Goal: Transaction & Acquisition: Purchase product/service

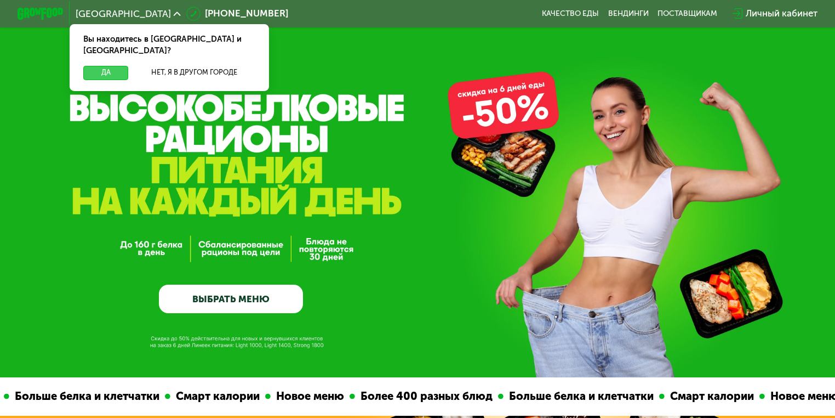
click at [112, 66] on button "Да" at bounding box center [105, 73] width 45 height 14
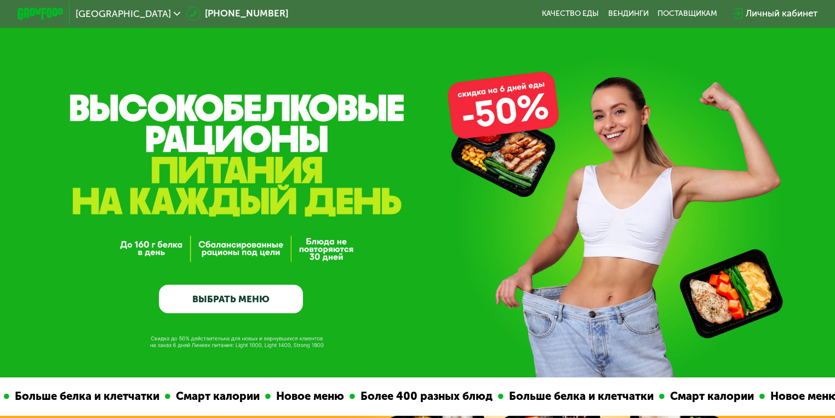
click at [766, 14] on div "Личный кабинет" at bounding box center [782, 14] width 72 height 14
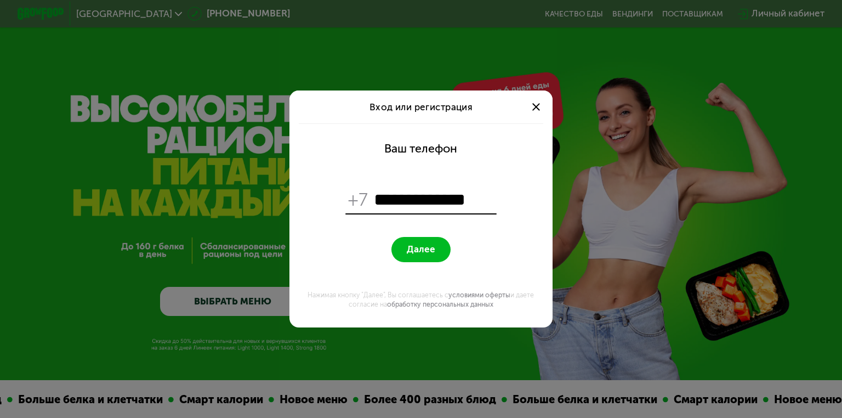
type input "**********"
click at [391, 237] on button "Далее" at bounding box center [420, 249] width 59 height 25
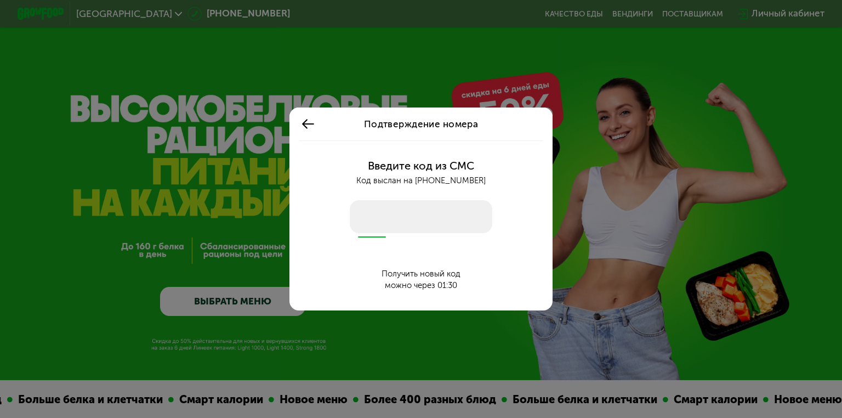
click at [368, 219] on input "number" at bounding box center [421, 216] width 143 height 33
click at [357, 217] on input "number" at bounding box center [421, 216] width 143 height 33
click at [362, 215] on input "number" at bounding box center [421, 216] width 143 height 33
type input "****"
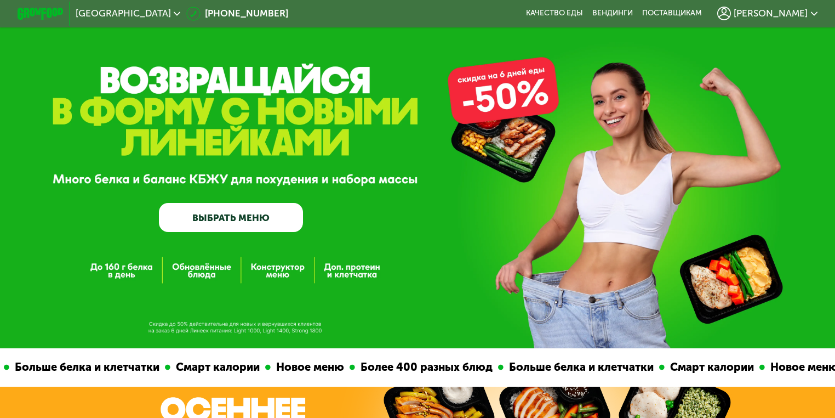
click at [502, 92] on div "GrowFood — доставка правильного питания ВЫБРАТЬ МЕНЮ" at bounding box center [417, 174] width 835 height 348
click at [498, 141] on div "GrowFood — доставка правильного питания ВЫБРАТЬ МЕНЮ" at bounding box center [417, 182] width 835 height 99
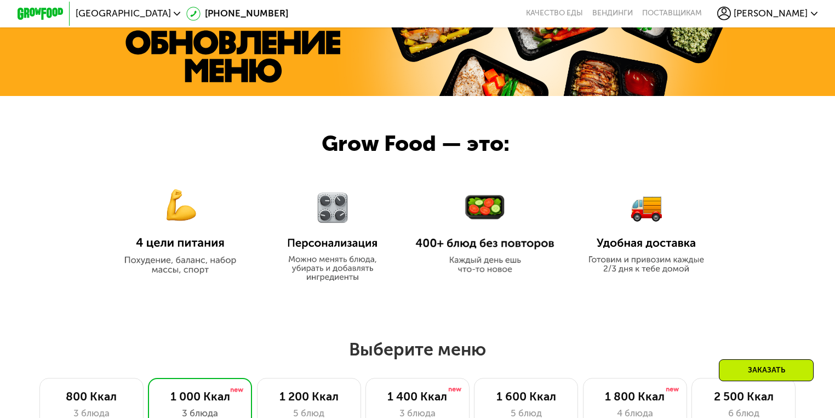
scroll to position [482, 0]
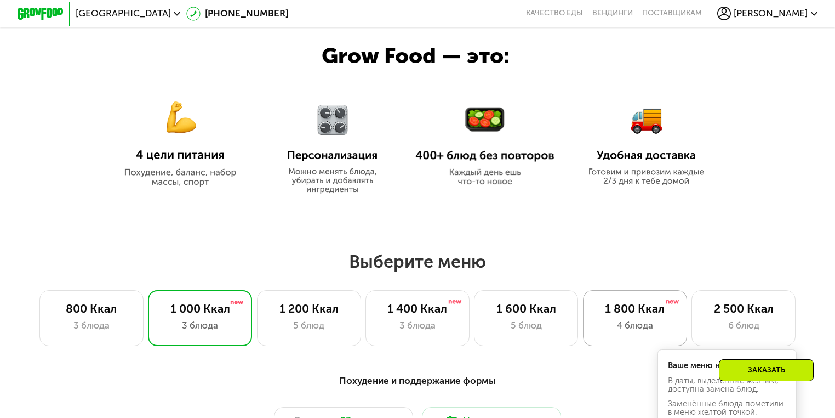
click at [629, 327] on div "4 блюда" at bounding box center [635, 325] width 80 height 14
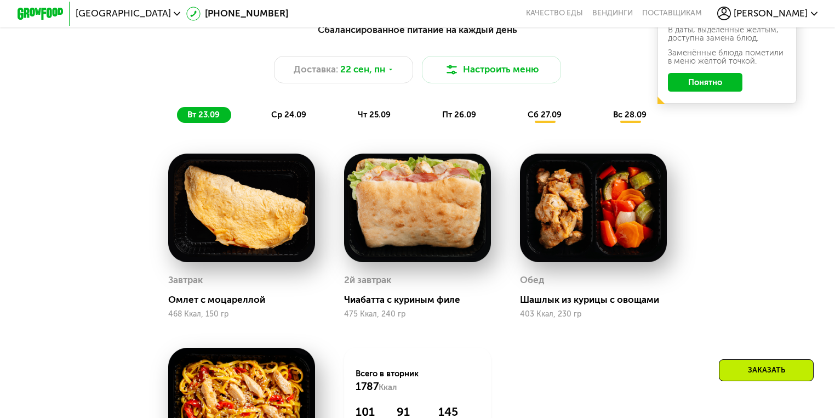
scroll to position [745, 0]
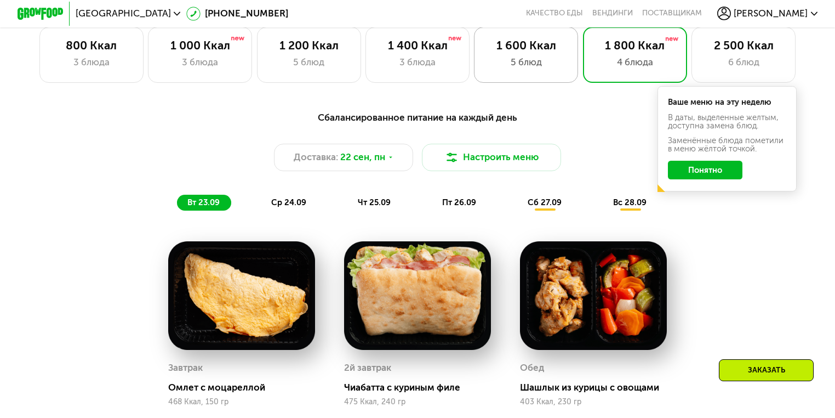
click at [531, 65] on div "5 блюд" at bounding box center [527, 62] width 80 height 14
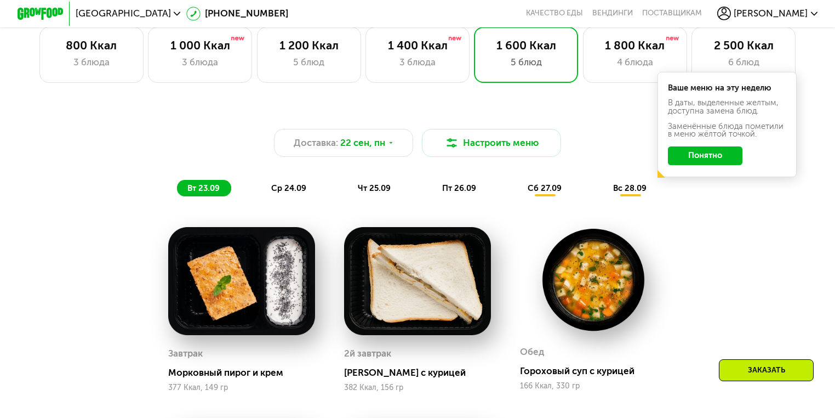
click at [710, 160] on button "Понятно" at bounding box center [705, 155] width 75 height 19
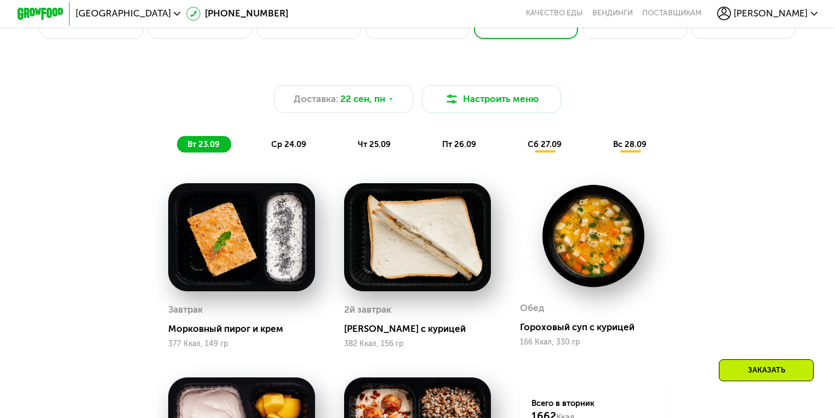
scroll to position [702, 0]
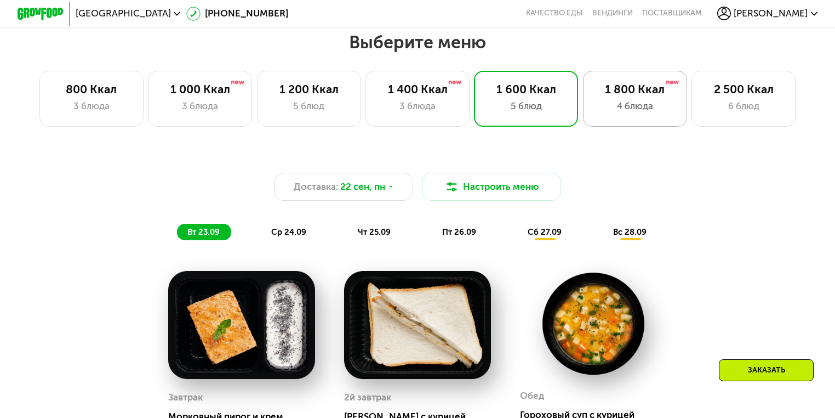
click at [619, 103] on div "4 блюда" at bounding box center [635, 106] width 80 height 14
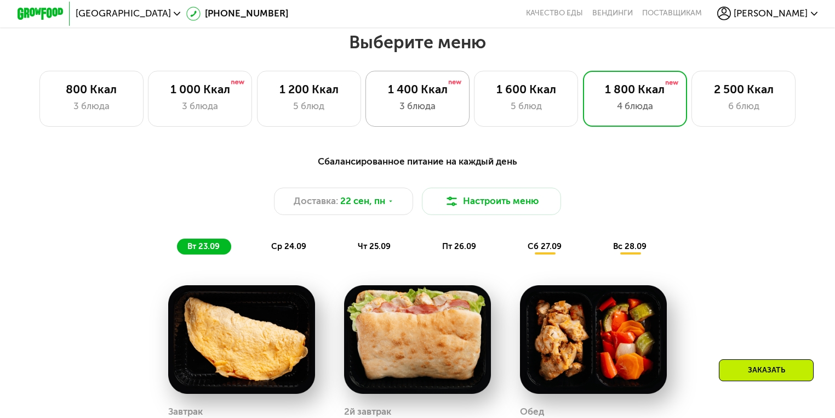
click at [443, 109] on div "3 блюда" at bounding box center [418, 106] width 80 height 14
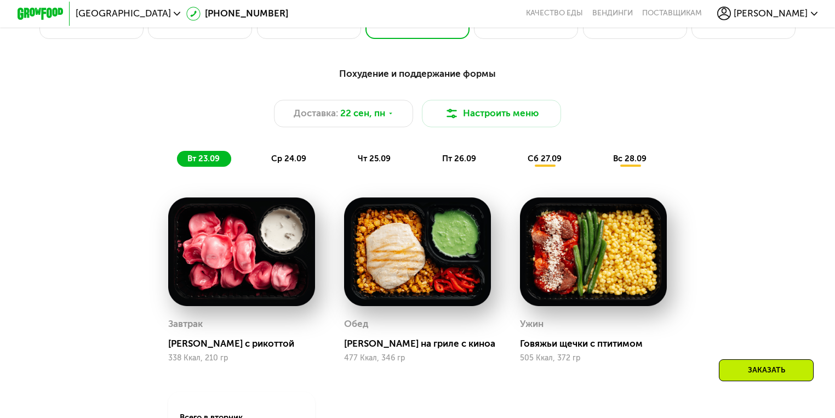
scroll to position [745, 0]
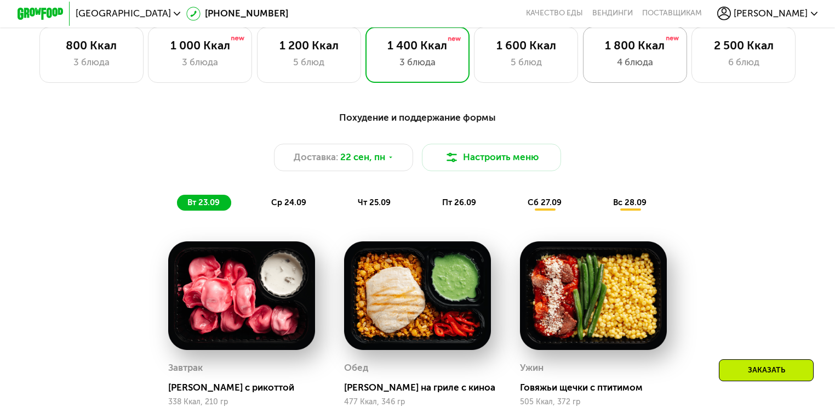
click at [613, 53] on div "1 800 Ккал" at bounding box center [635, 46] width 80 height 14
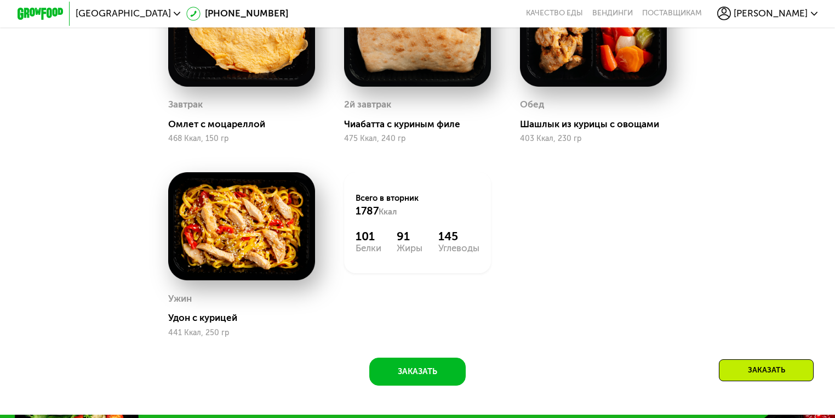
scroll to position [1052, 0]
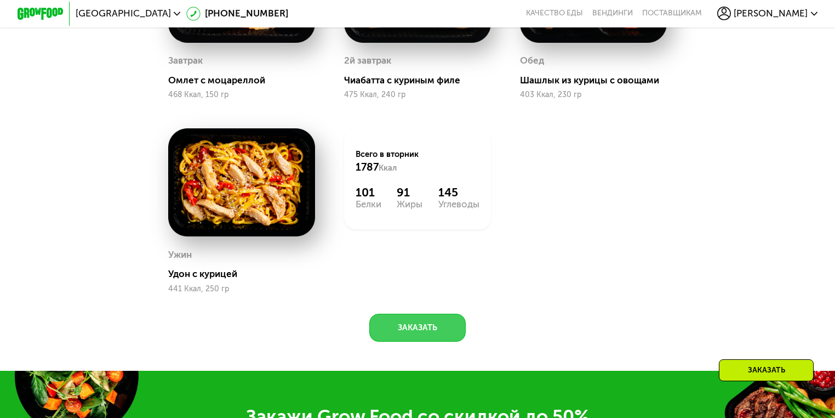
click at [412, 335] on button "Заказать" at bounding box center [417, 328] width 96 height 28
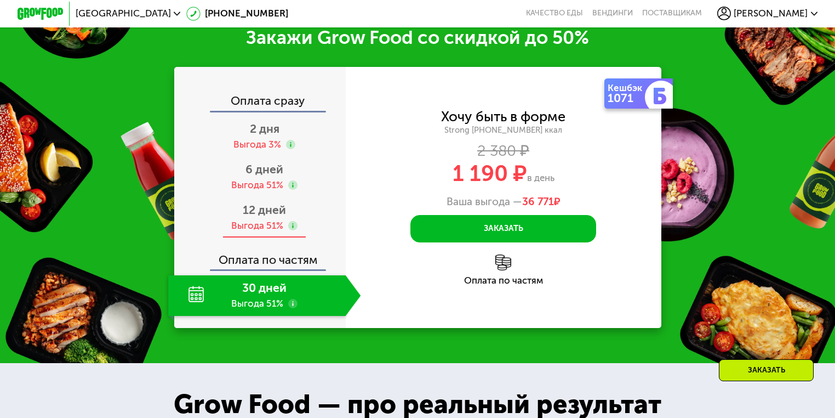
click at [258, 232] on div "Выгода 51%" at bounding box center [257, 225] width 52 height 13
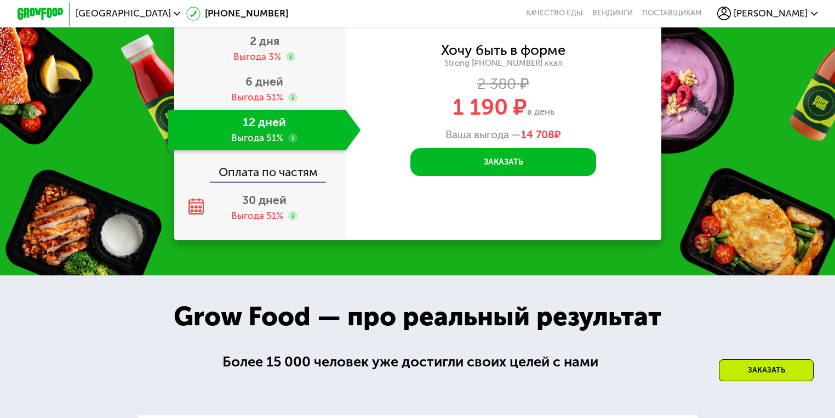
scroll to position [1563, 0]
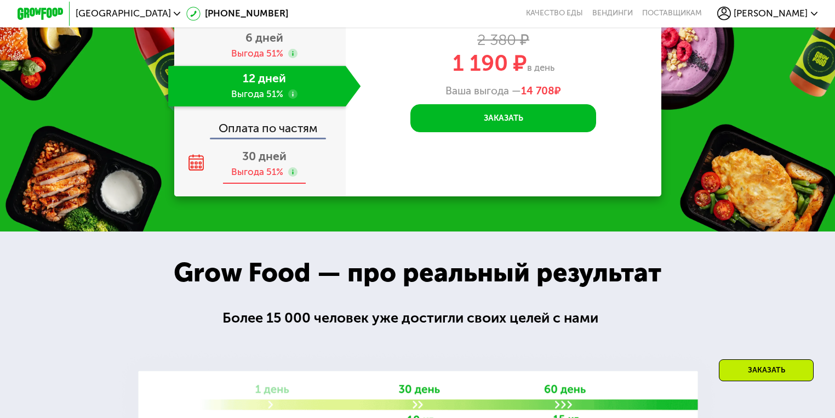
click at [293, 177] on use at bounding box center [292, 171] width 9 height 9
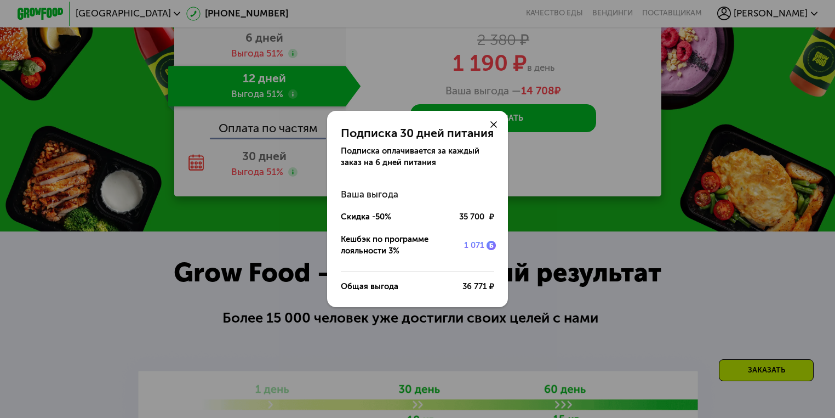
click at [493, 125] on icon at bounding box center [494, 124] width 7 height 7
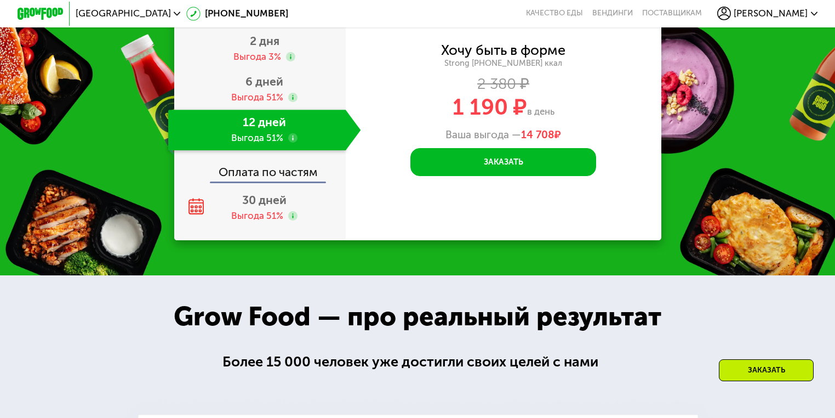
scroll to position [1475, 0]
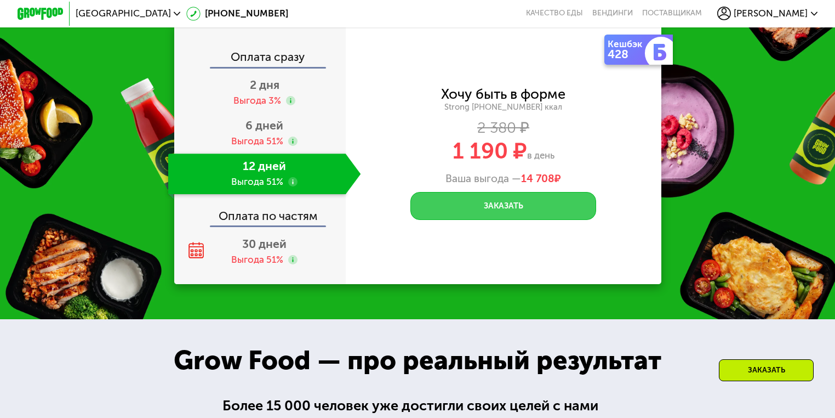
click at [492, 217] on button "Заказать" at bounding box center [504, 206] width 186 height 28
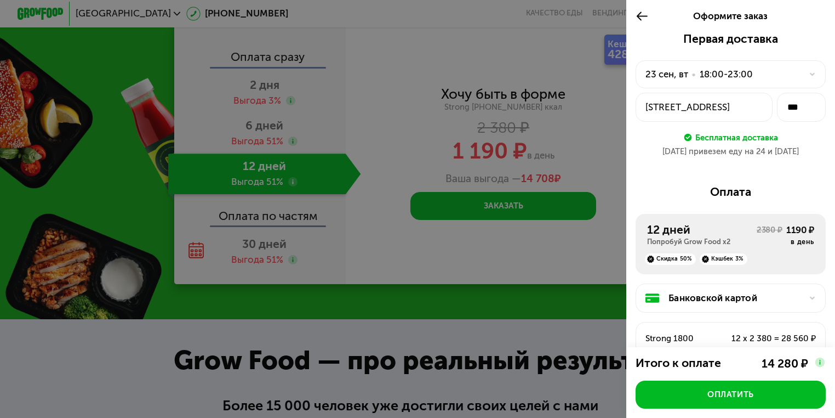
click at [577, 316] on div at bounding box center [417, 209] width 835 height 418
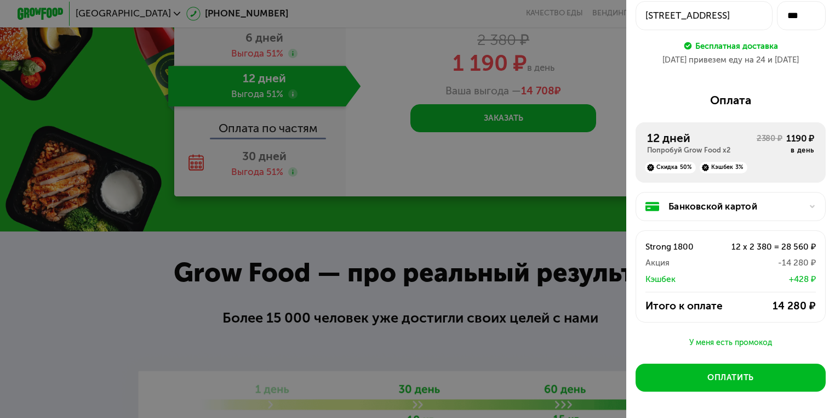
scroll to position [135, 0]
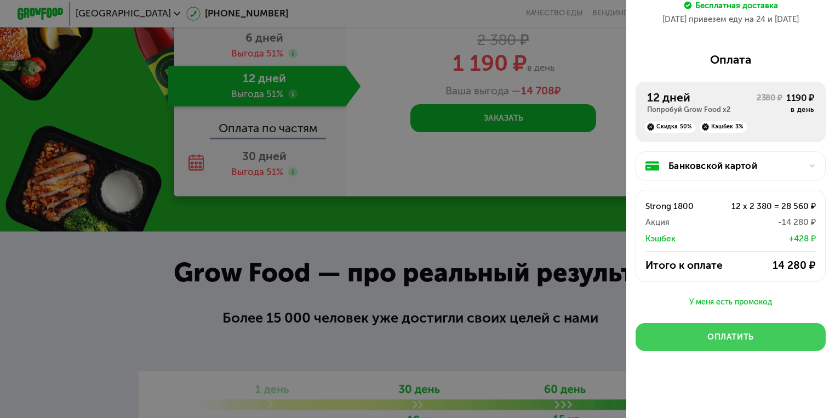
click at [736, 345] on button "Оплатить" at bounding box center [731, 337] width 190 height 28
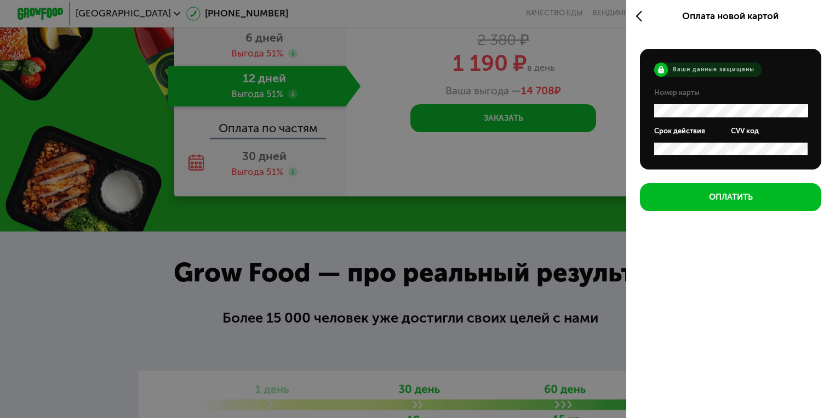
scroll to position [0, 0]
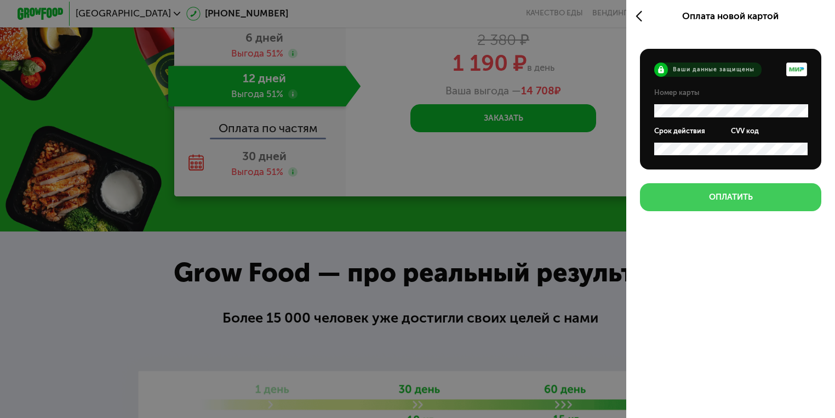
click at [725, 206] on button "Оплатить" at bounding box center [730, 197] width 181 height 28
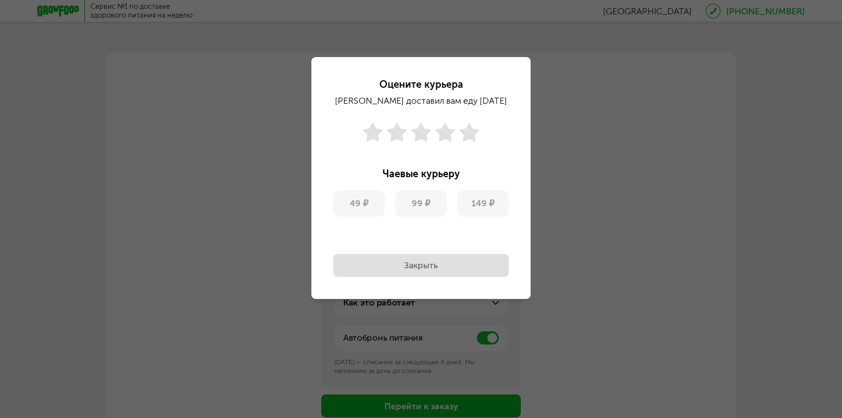
click at [414, 267] on button "Закрыть" at bounding box center [420, 265] width 175 height 23
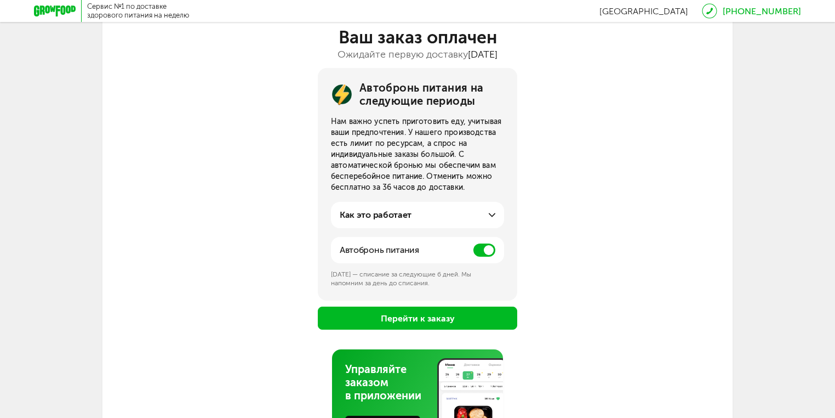
scroll to position [132, 0]
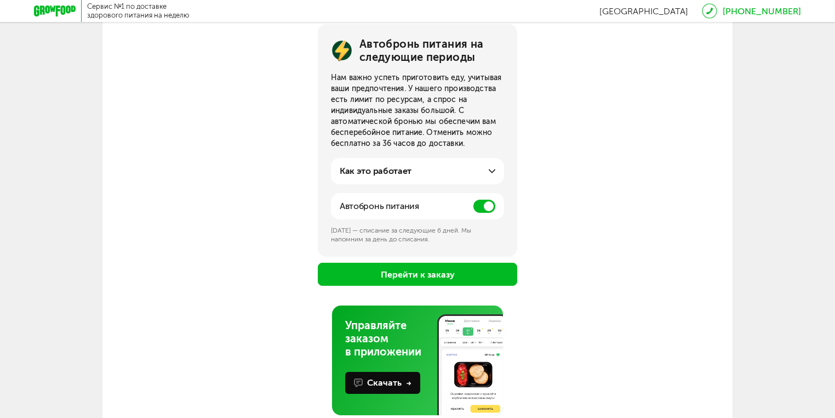
click at [484, 209] on span at bounding box center [485, 206] width 22 height 13
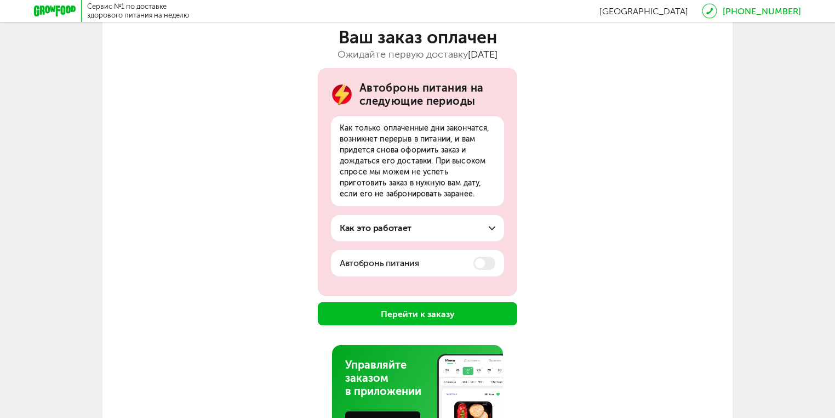
scroll to position [153, 0]
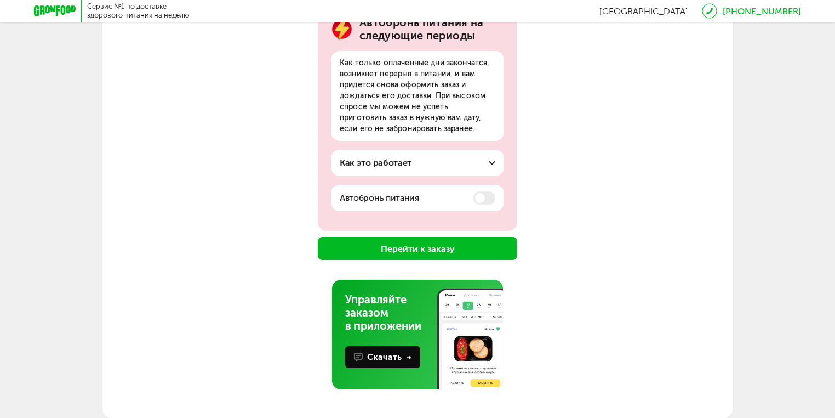
click at [432, 252] on button "Перейти к заказу" at bounding box center [418, 248] width 200 height 23
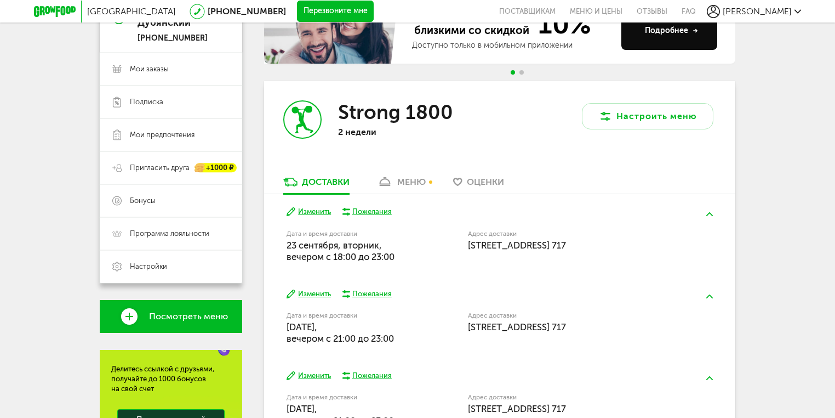
scroll to position [219, 0]
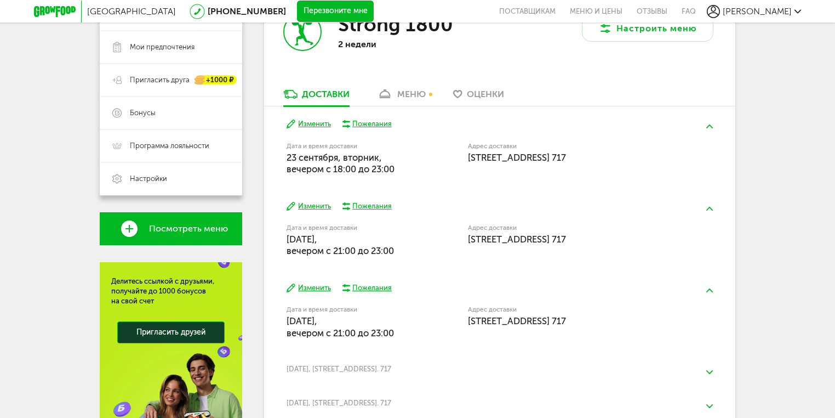
click at [372, 203] on div "Пожелания" at bounding box center [371, 206] width 39 height 10
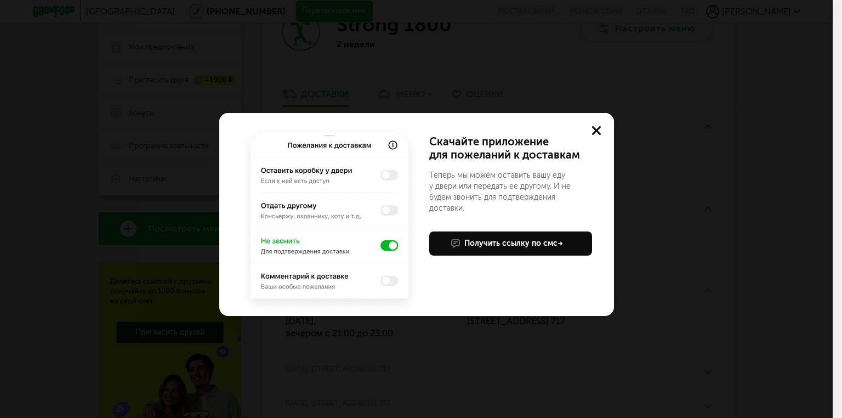
click at [595, 130] on use at bounding box center [596, 130] width 9 height 9
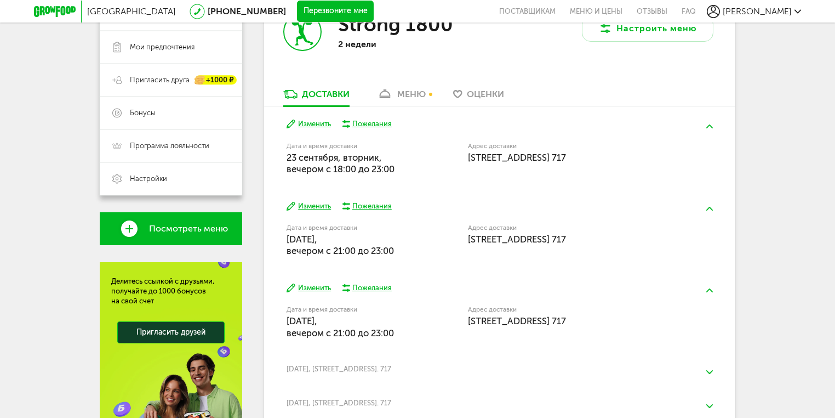
click at [312, 125] on button "Изменить" at bounding box center [309, 124] width 44 height 10
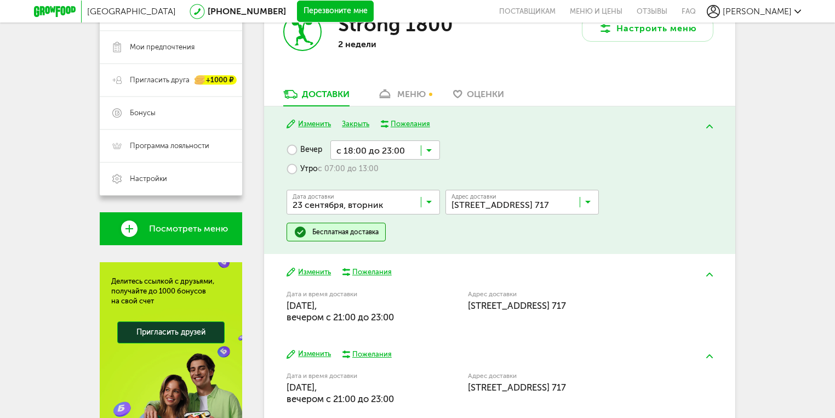
scroll to position [263, 0]
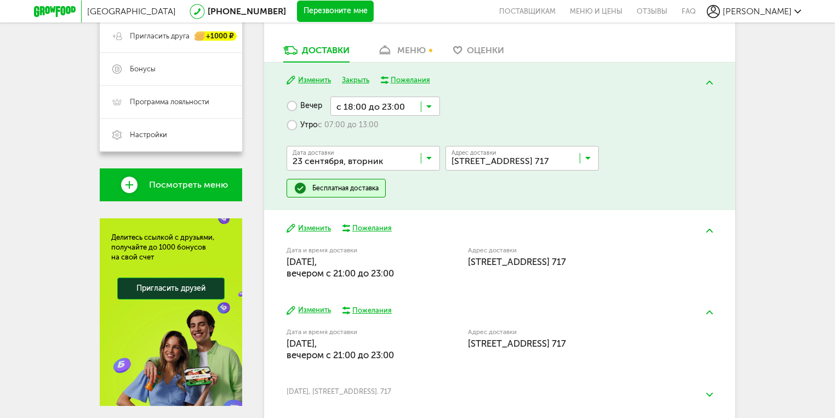
click at [589, 159] on icon at bounding box center [587, 160] width 5 height 11
click at [538, 181] on span "[STREET_ADDRESS] 717" at bounding box center [496, 182] width 86 height 23
click at [428, 107] on icon at bounding box center [428, 109] width 5 height 11
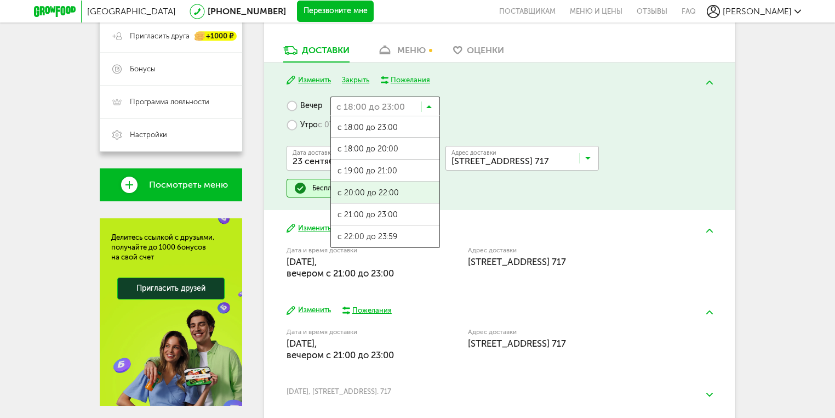
click at [372, 193] on span "с 20:00 до 22:00" at bounding box center [385, 192] width 109 height 23
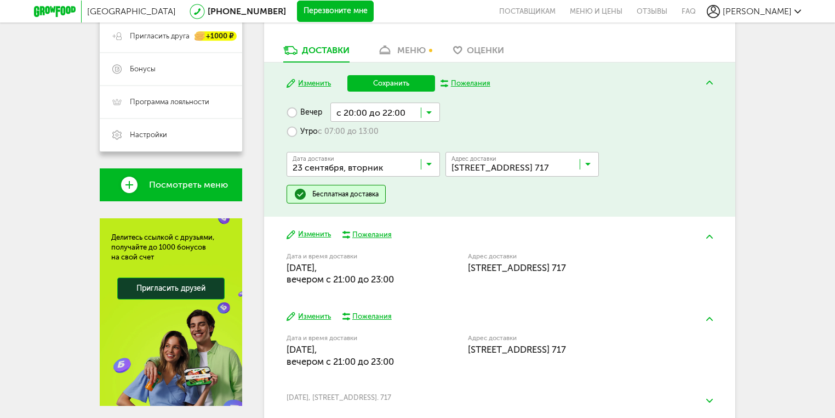
click at [389, 79] on button "Сохранить" at bounding box center [392, 83] width 88 height 16
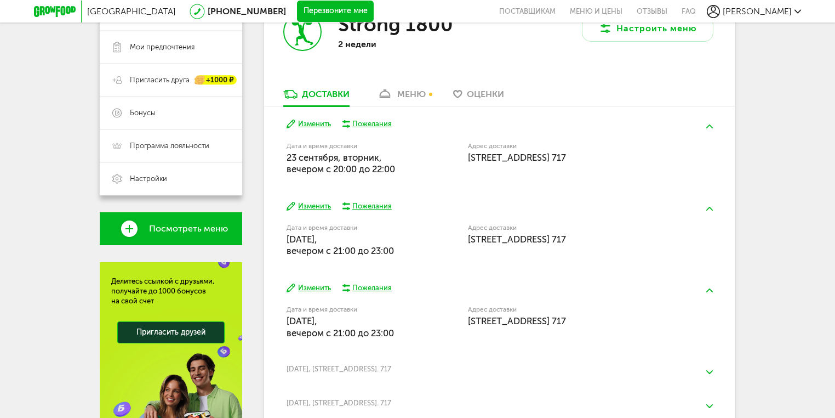
scroll to position [175, 0]
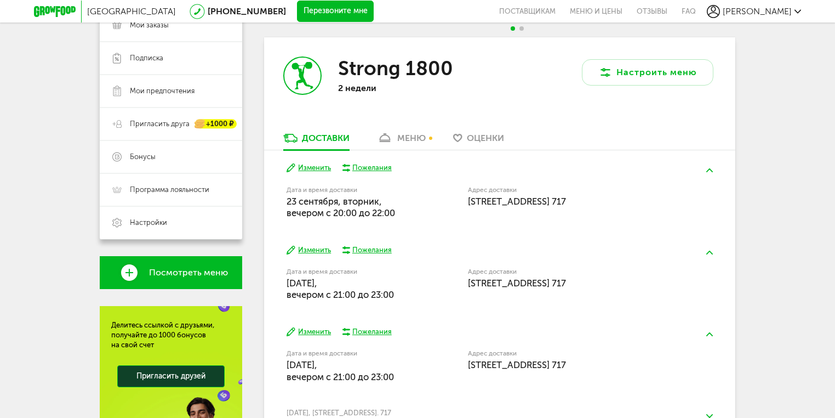
click at [373, 170] on div "Пожелания" at bounding box center [371, 168] width 39 height 10
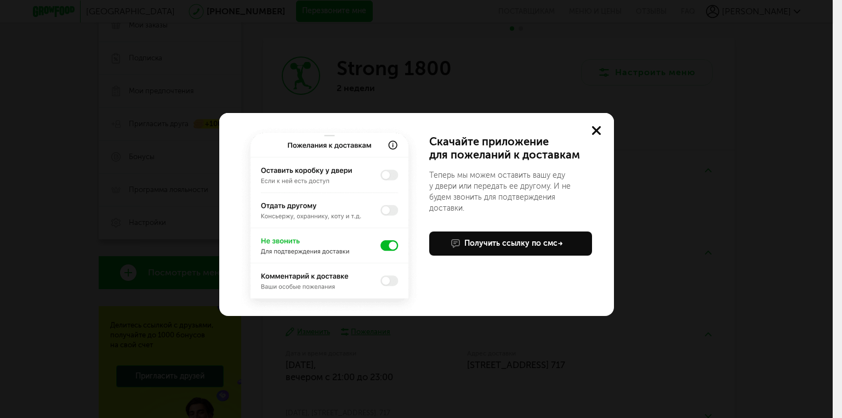
click at [596, 130] on use at bounding box center [596, 130] width 9 height 9
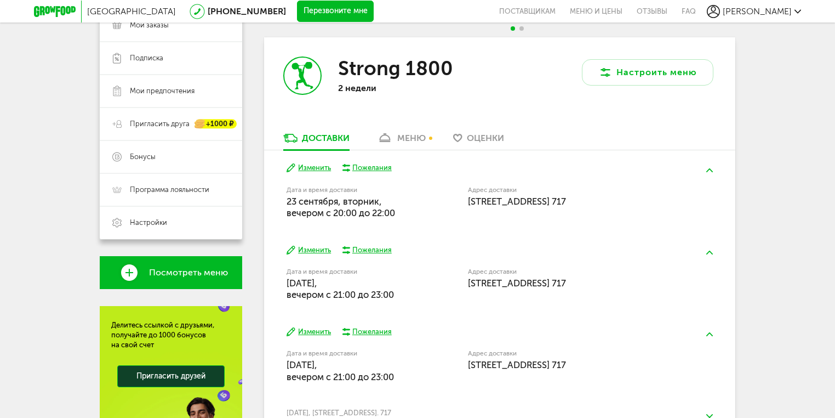
scroll to position [219, 0]
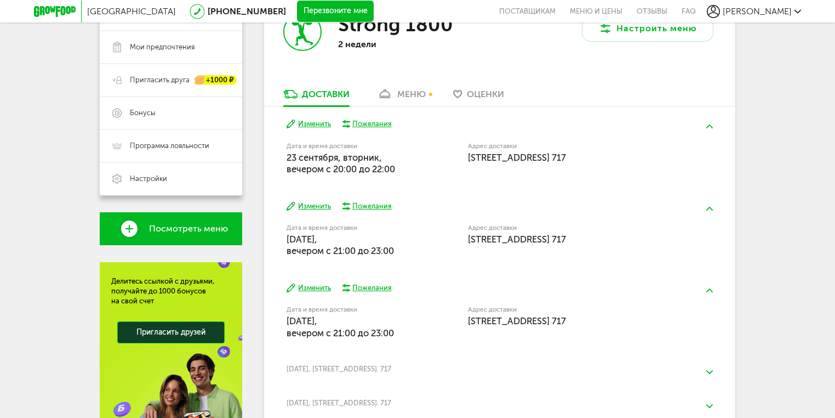
click at [311, 206] on button "Изменить" at bounding box center [309, 206] width 44 height 10
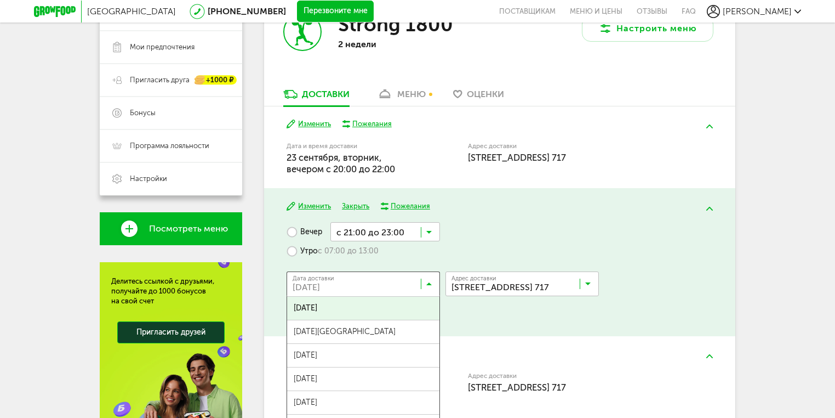
click at [429, 283] on icon at bounding box center [428, 286] width 5 height 11
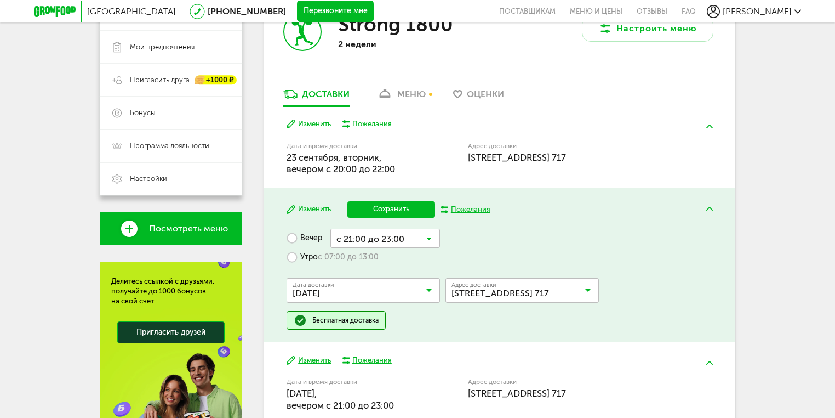
click at [329, 376] on span "28 сентября, воскресенье" at bounding box center [363, 385] width 152 height 23
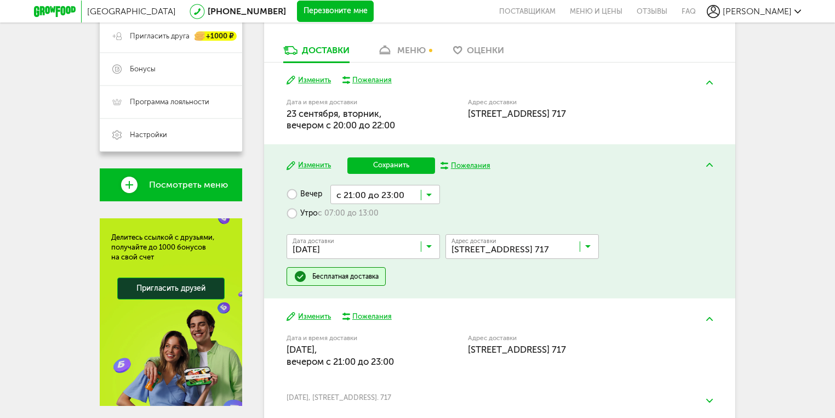
scroll to position [307, 0]
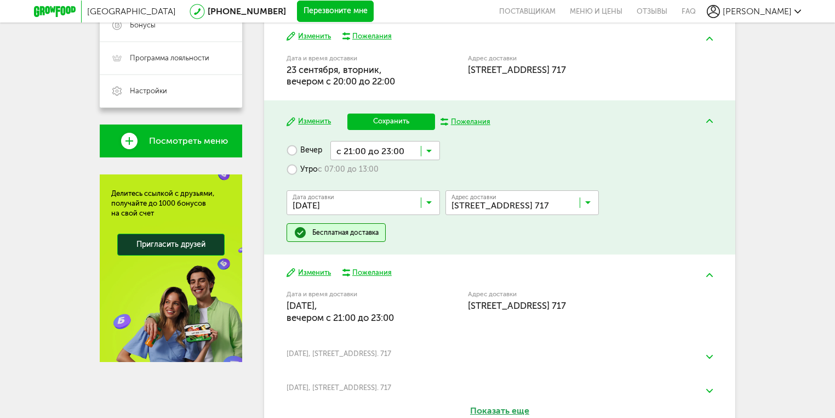
click at [313, 272] on button "Изменить" at bounding box center [309, 272] width 44 height 10
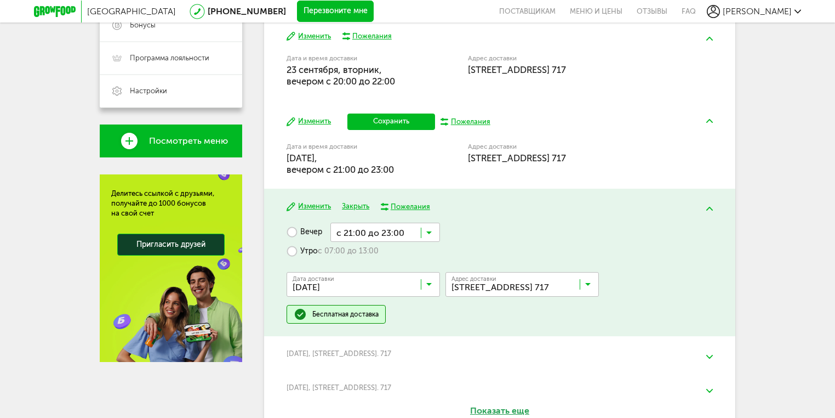
scroll to position [263, 0]
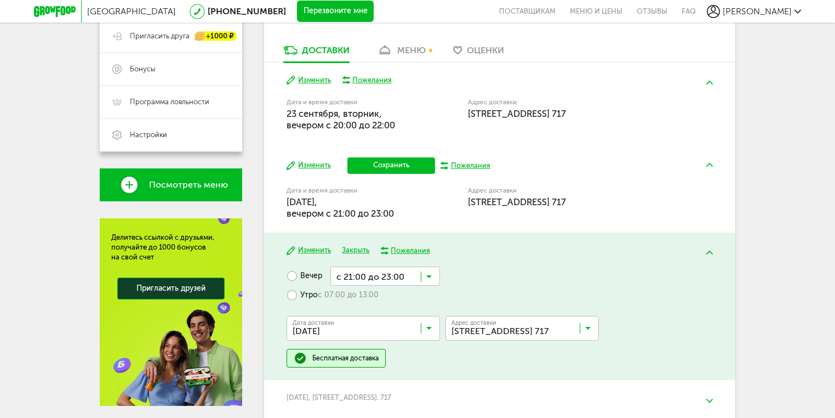
click at [392, 168] on button "Сохранить" at bounding box center [392, 165] width 88 height 16
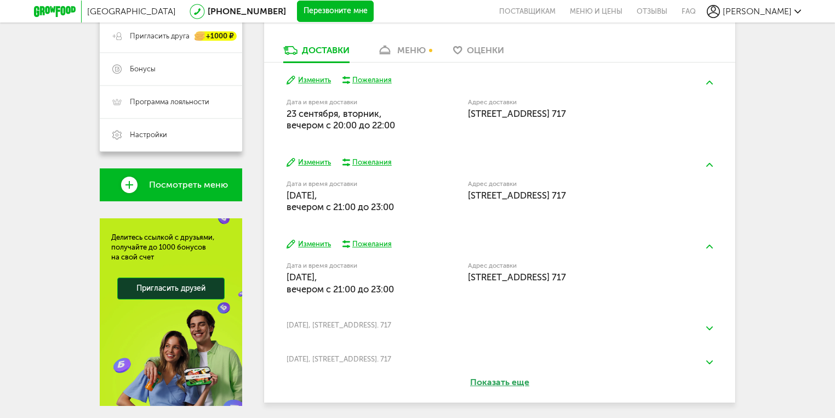
click at [309, 162] on button "Изменить" at bounding box center [309, 162] width 44 height 10
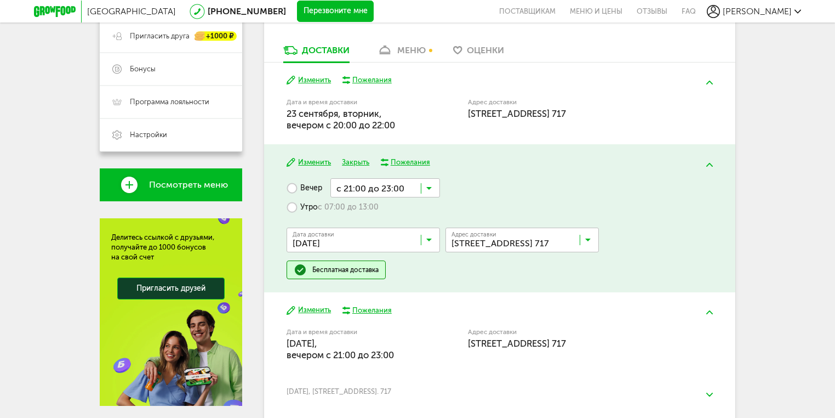
click at [428, 188] on icon at bounding box center [428, 190] width 5 height 11
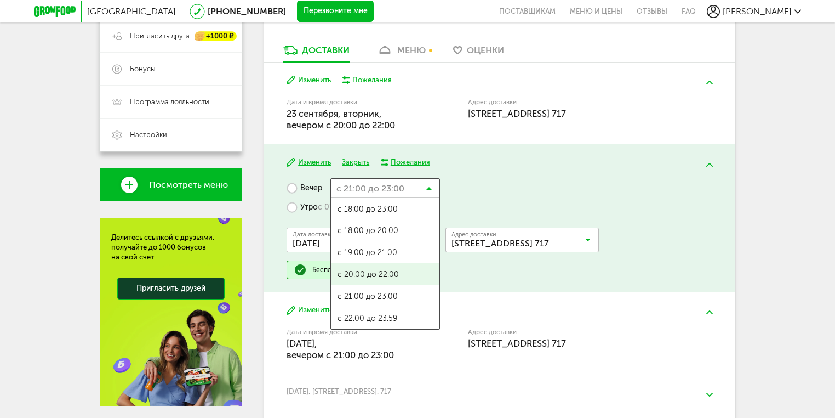
click at [361, 273] on span "с 20:00 до 22:00" at bounding box center [385, 274] width 109 height 23
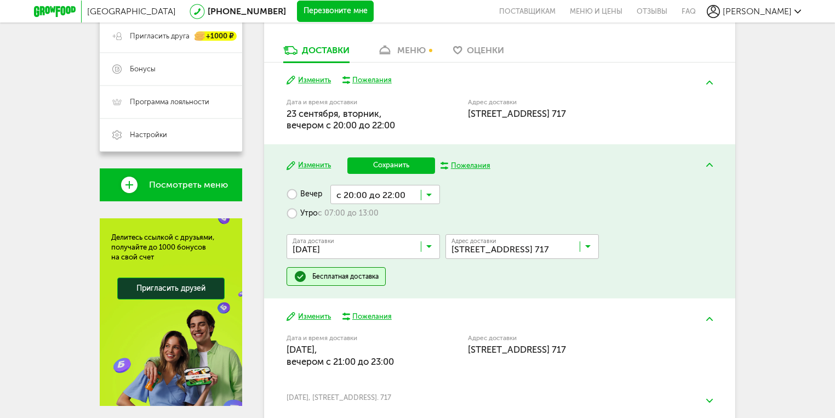
click at [395, 164] on button "Сохранить" at bounding box center [392, 165] width 88 height 16
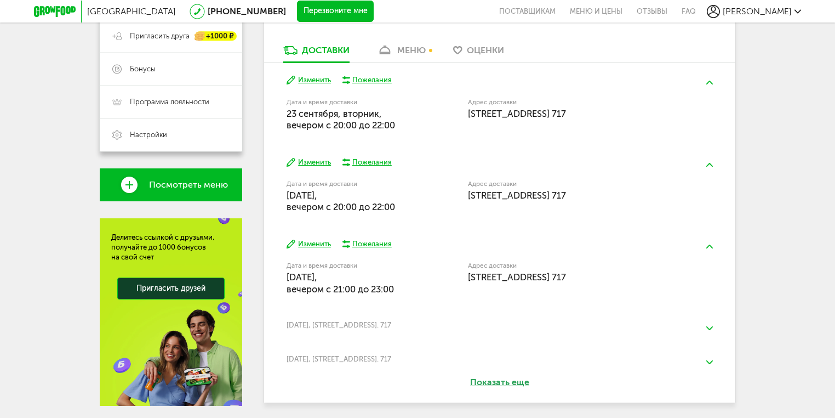
click at [314, 244] on button "Изменить" at bounding box center [309, 244] width 44 height 10
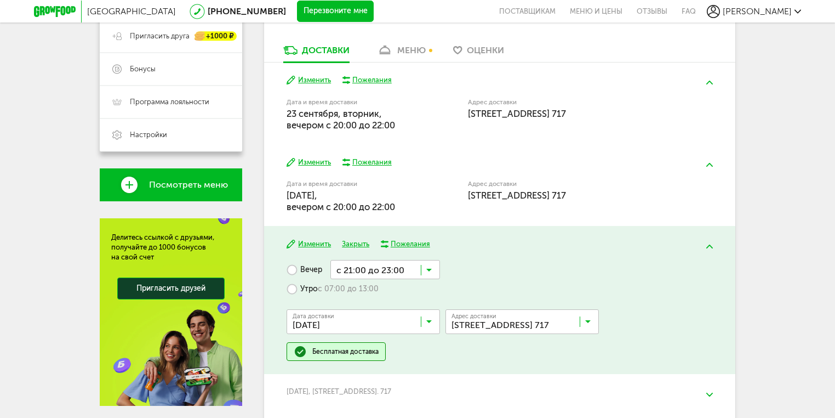
click at [428, 267] on icon at bounding box center [428, 272] width 5 height 11
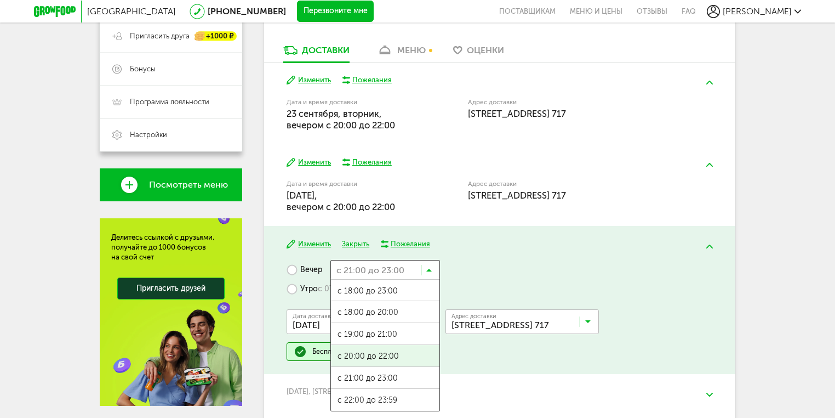
click at [373, 356] on span "с 20:00 до 22:00" at bounding box center [385, 356] width 109 height 23
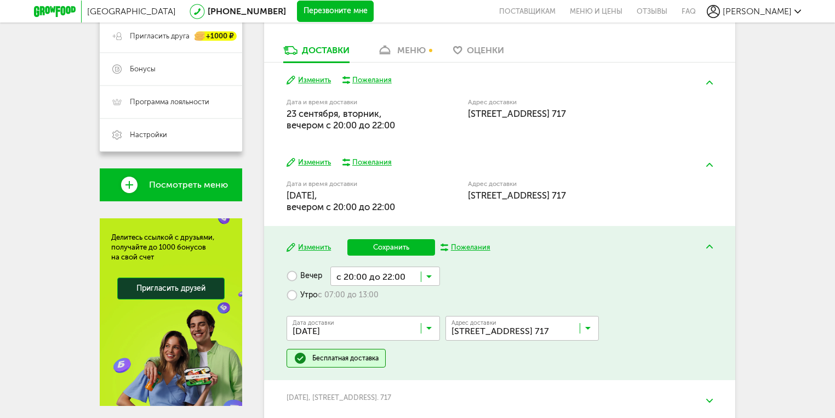
click at [385, 243] on button "Сохранить" at bounding box center [392, 247] width 88 height 16
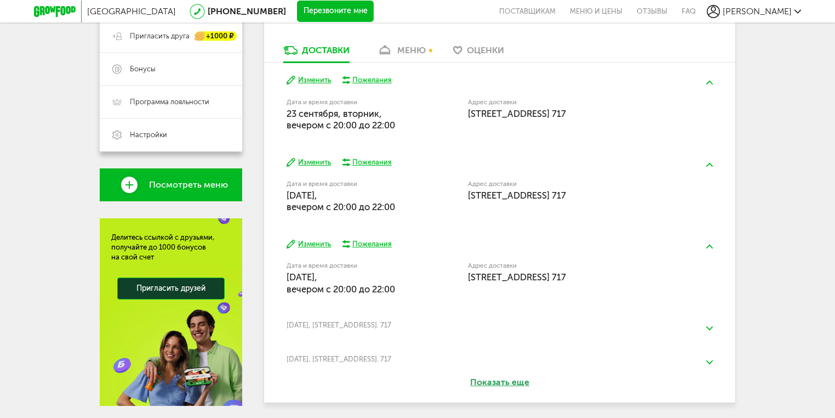
scroll to position [303, 0]
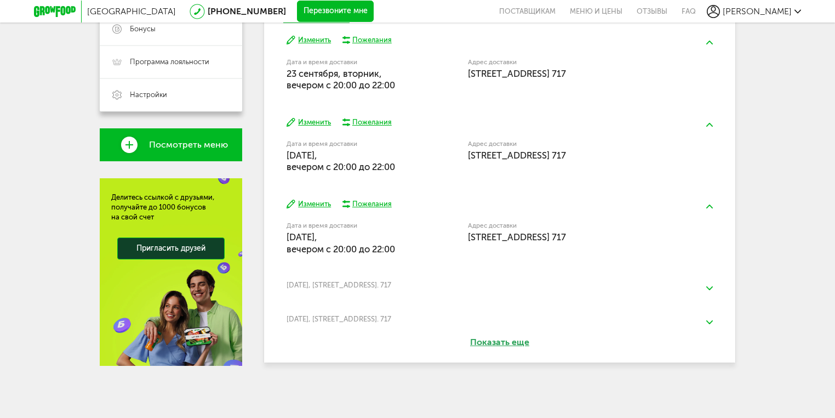
click at [491, 342] on button "Показать еще" at bounding box center [500, 342] width 123 height 13
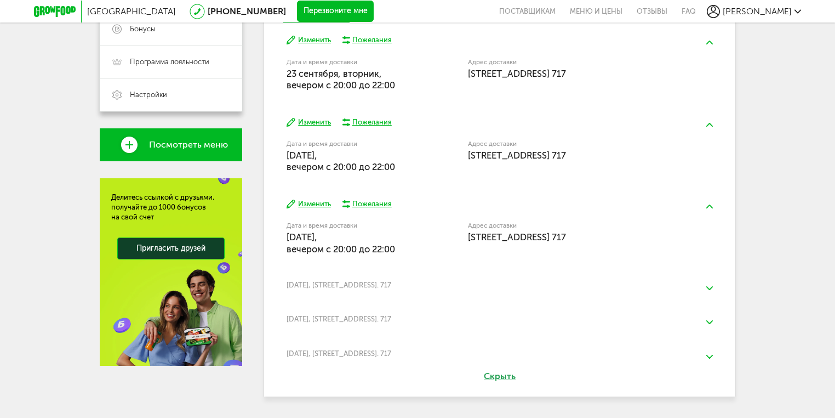
click at [710, 287] on img at bounding box center [710, 288] width 7 height 4
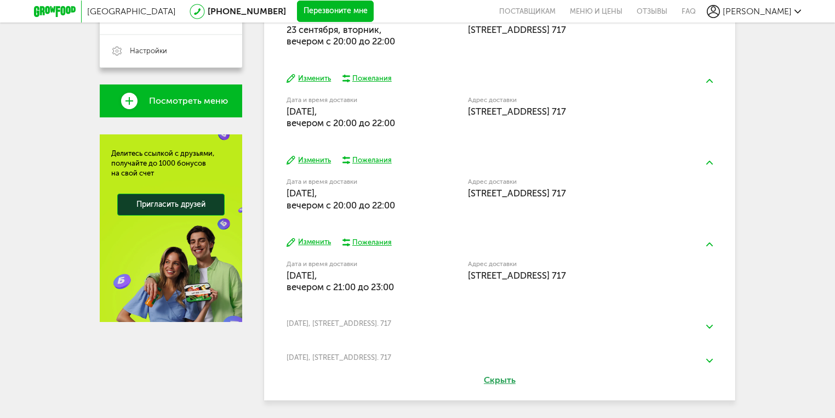
scroll to position [385, 0]
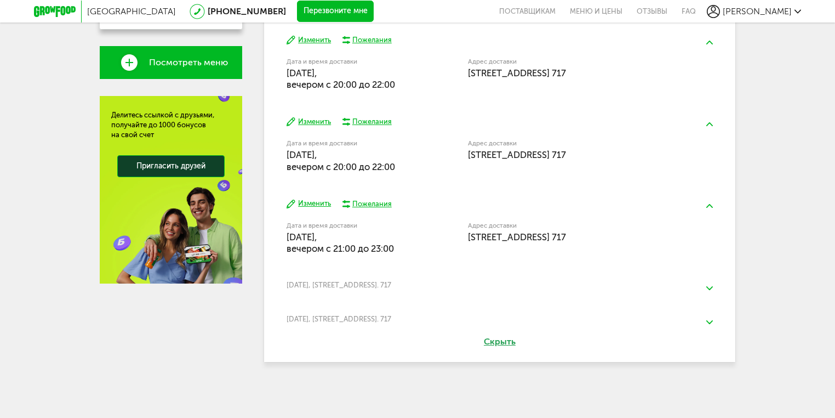
click at [707, 286] on img at bounding box center [710, 288] width 7 height 4
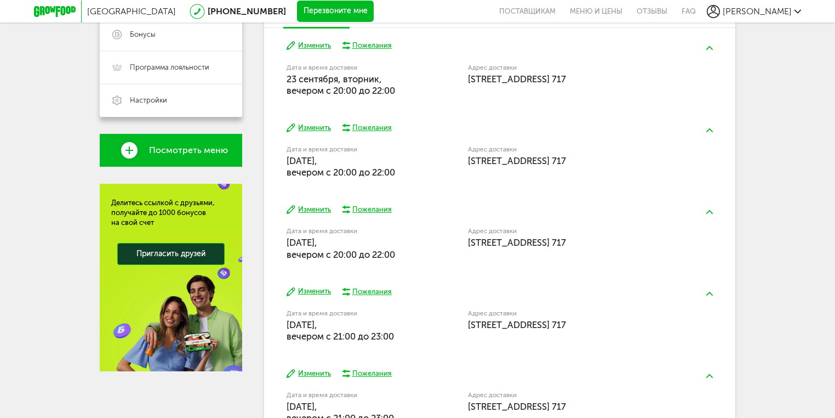
scroll to position [254, 0]
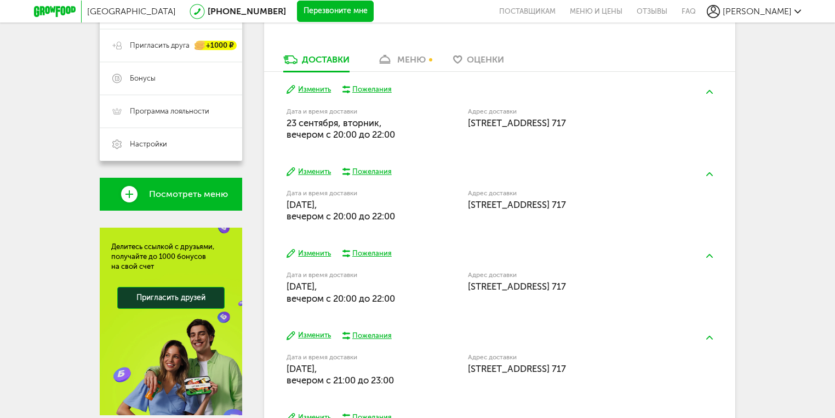
click at [309, 89] on button "Изменить" at bounding box center [309, 89] width 44 height 10
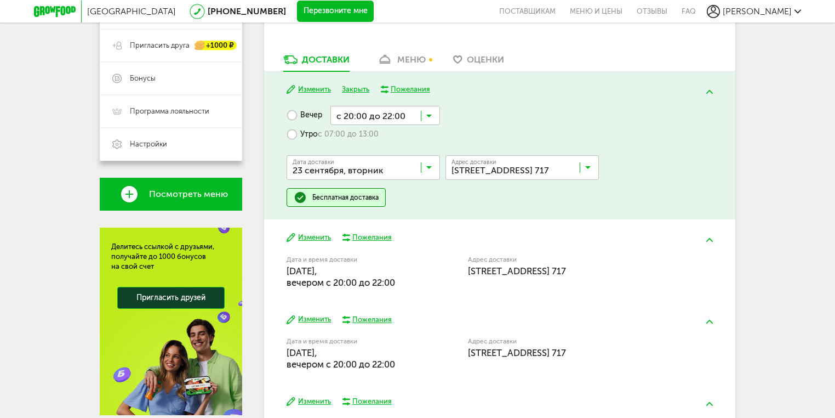
click at [428, 117] on icon at bounding box center [428, 118] width 5 height 11
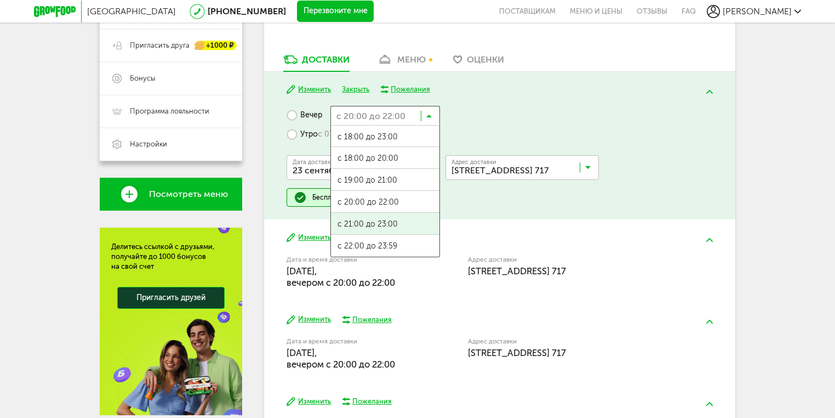
click at [367, 224] on span "с 21:00 до 23:00" at bounding box center [385, 224] width 109 height 23
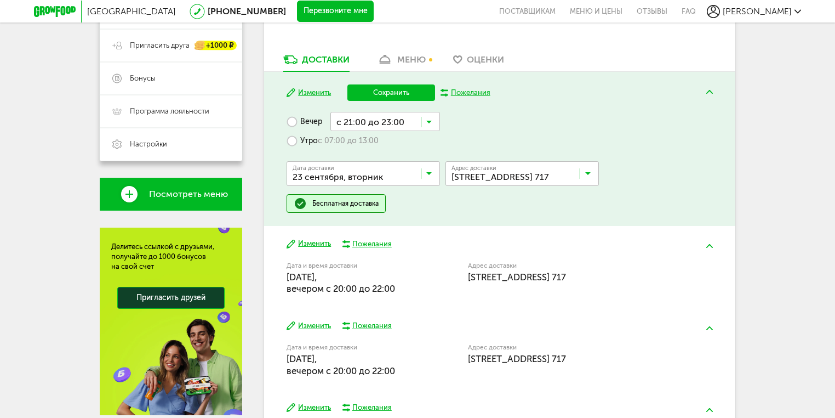
click at [397, 92] on button "Сохранить" at bounding box center [392, 92] width 88 height 16
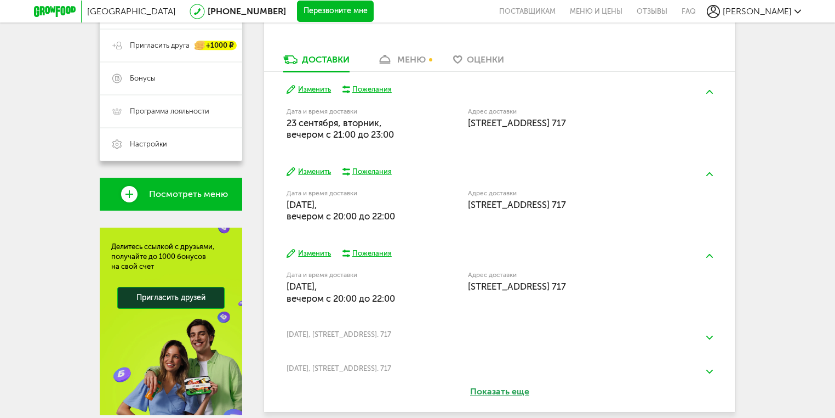
click at [311, 171] on button "Изменить" at bounding box center [309, 172] width 44 height 10
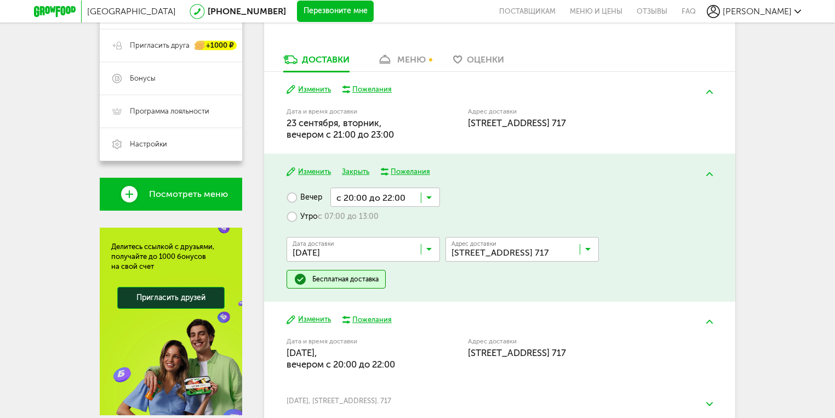
click at [428, 197] on icon at bounding box center [428, 200] width 5 height 11
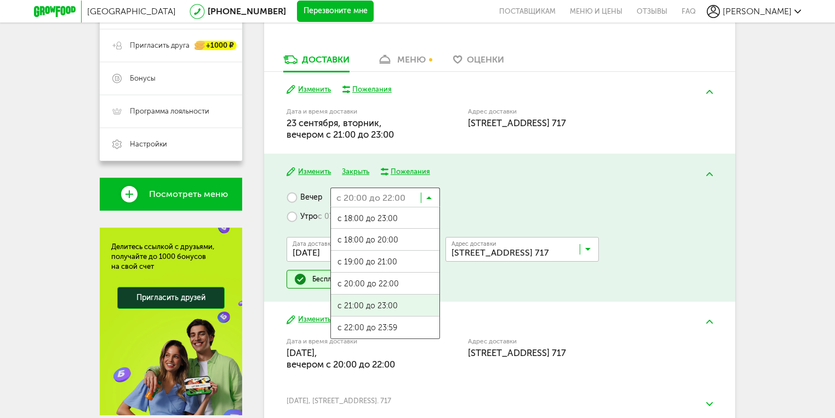
click at [357, 300] on span "с 21:00 до 23:00" at bounding box center [385, 305] width 109 height 23
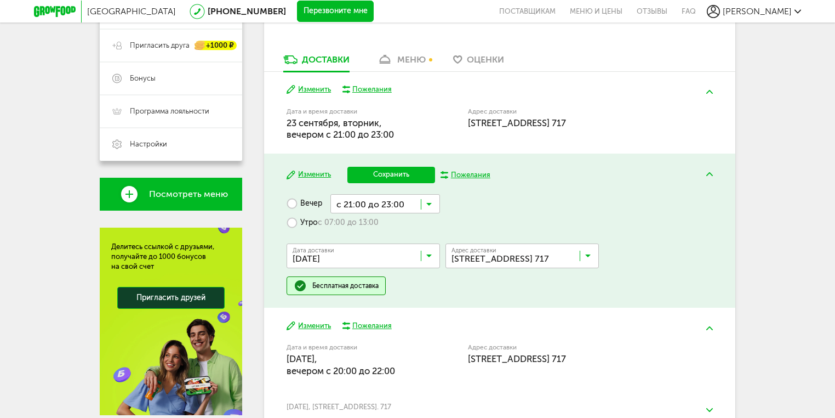
click at [386, 174] on button "Сохранить" at bounding box center [392, 175] width 88 height 16
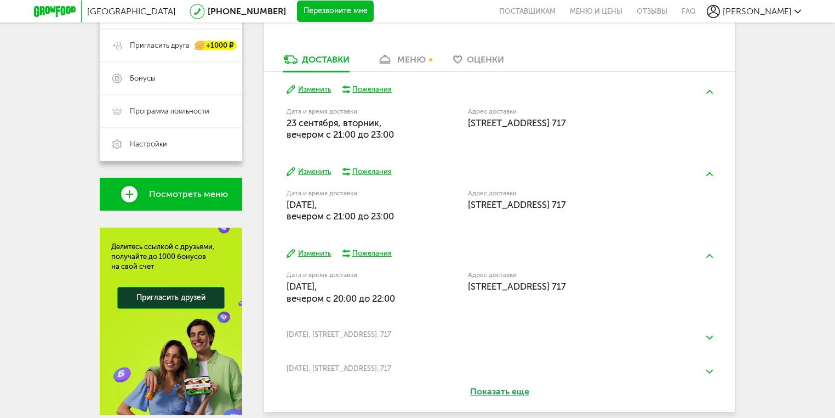
click at [314, 251] on button "Изменить" at bounding box center [309, 253] width 44 height 10
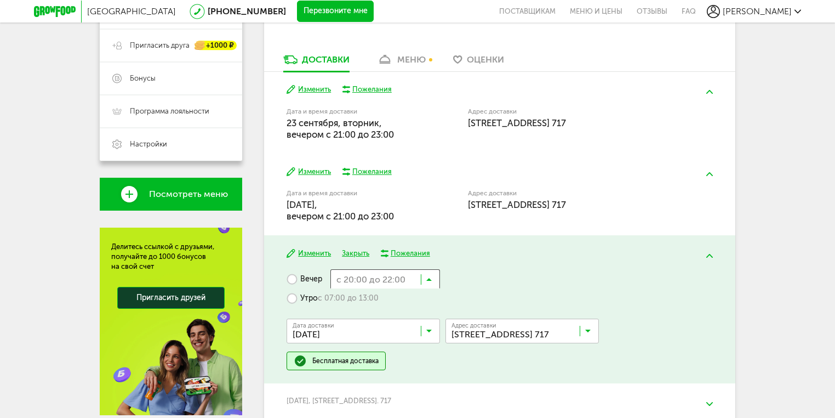
click at [431, 278] on icon at bounding box center [428, 281] width 5 height 11
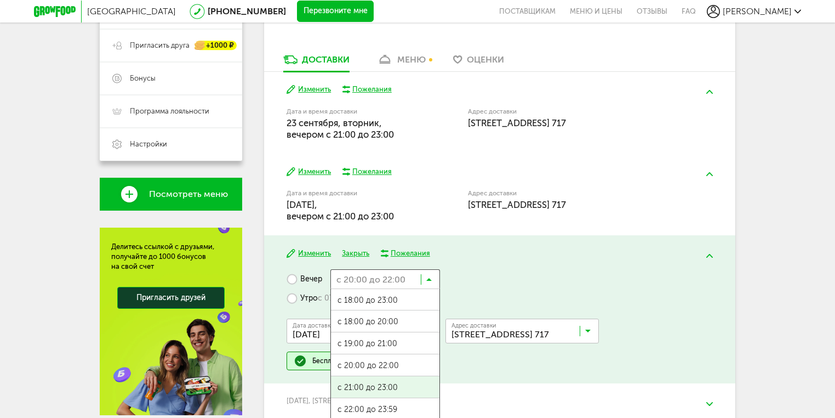
click at [367, 386] on span "с 21:00 до 23:00" at bounding box center [385, 387] width 109 height 23
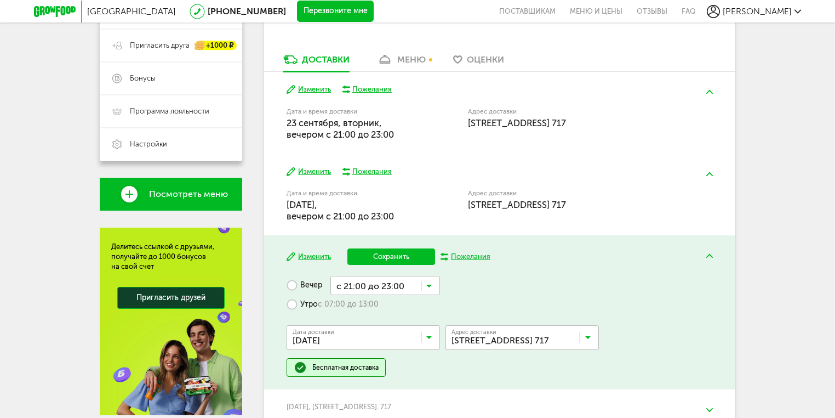
click at [386, 252] on button "Сохранить" at bounding box center [392, 256] width 88 height 16
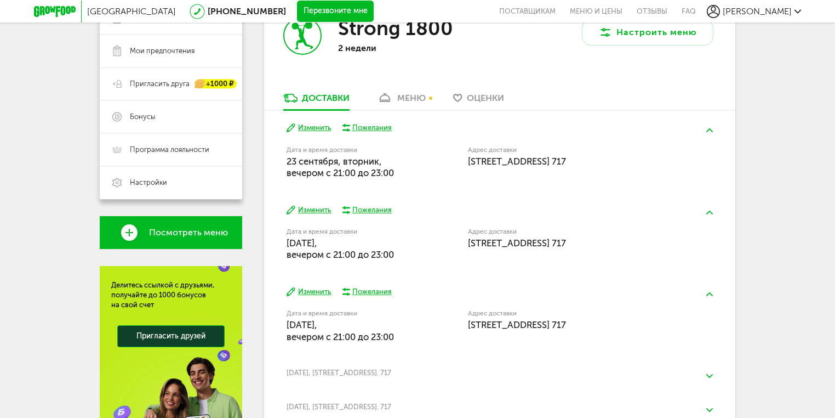
scroll to position [259, 0]
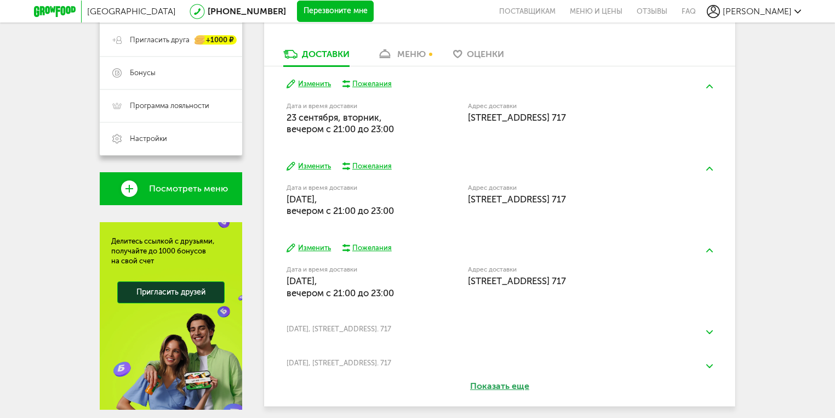
click at [307, 83] on button "Изменить" at bounding box center [309, 84] width 44 height 10
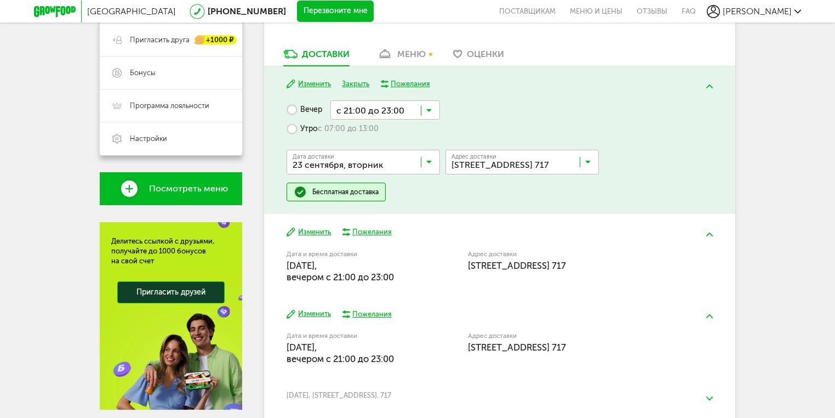
click at [373, 160] on input "Search for option" at bounding box center [365, 164] width 153 height 19
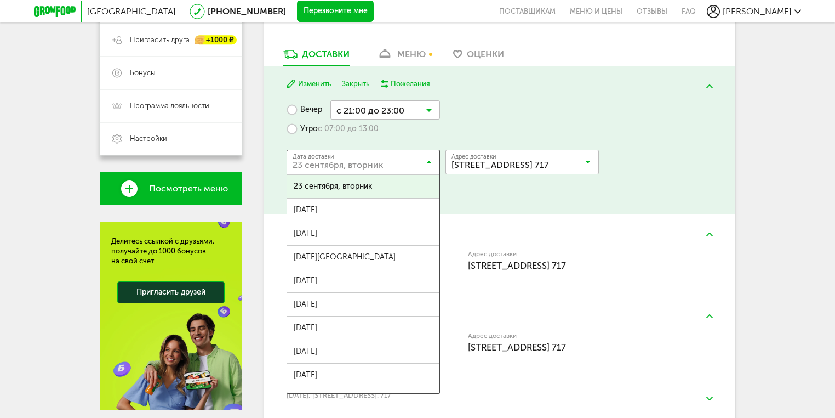
click at [384, 162] on input "Search for option" at bounding box center [365, 164] width 153 height 19
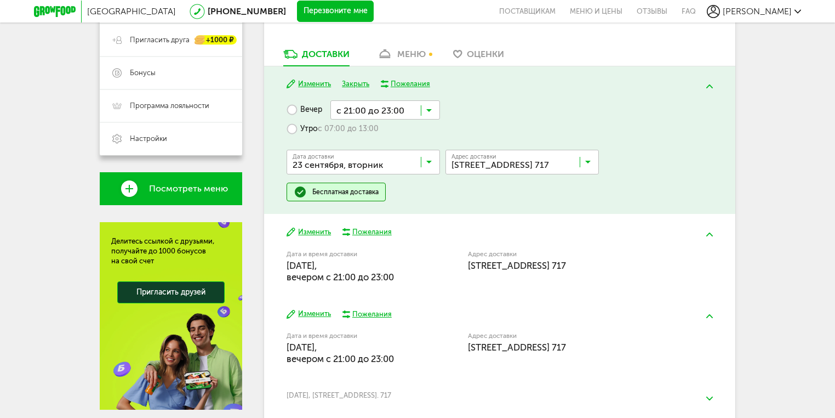
click at [384, 162] on input "Search for option" at bounding box center [365, 164] width 153 height 19
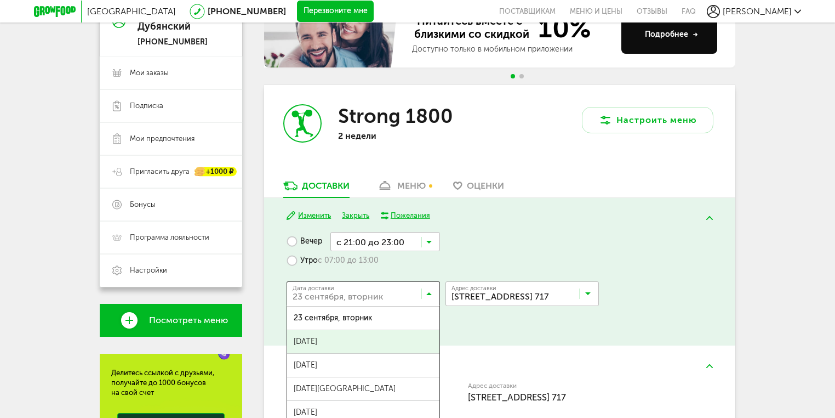
scroll to position [84, 0]
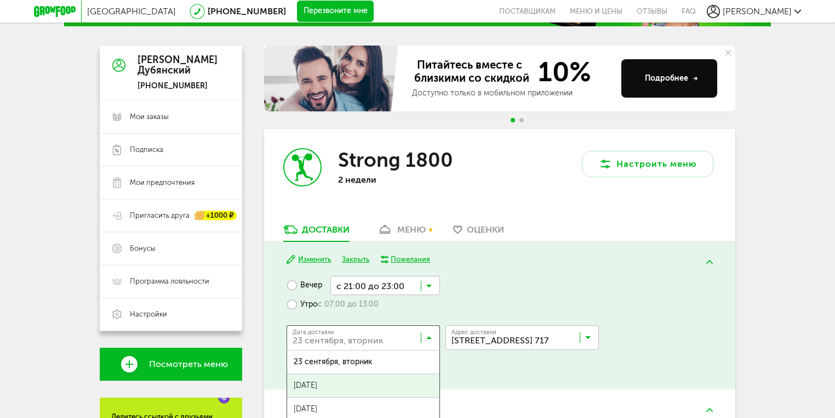
click at [697, 283] on div "Вечер с 21:00 до 23:00 Загрузка... Утро с 07:00 до 13:00 Дата доставки 23 сентя…" at bounding box center [500, 326] width 426 height 101
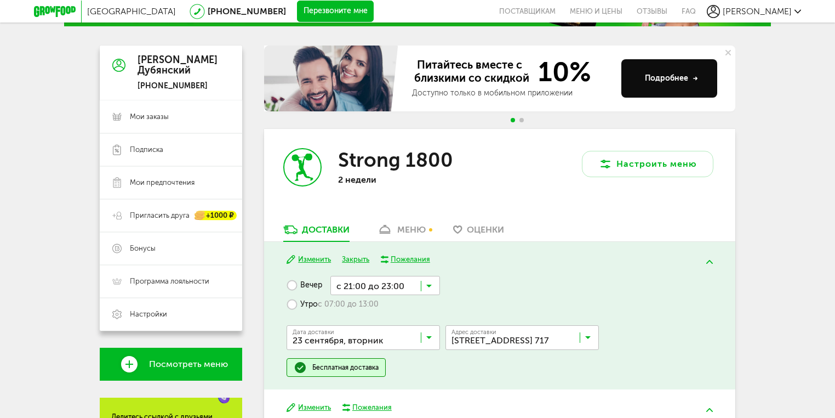
scroll to position [259, 0]
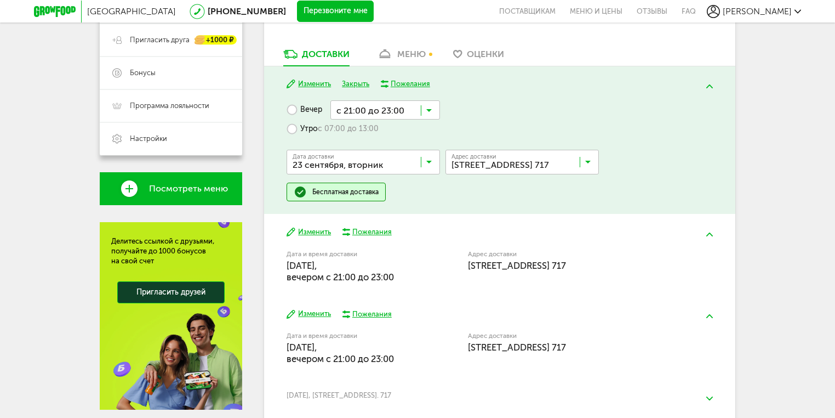
click at [409, 83] on div "Пожелания" at bounding box center [410, 84] width 39 height 10
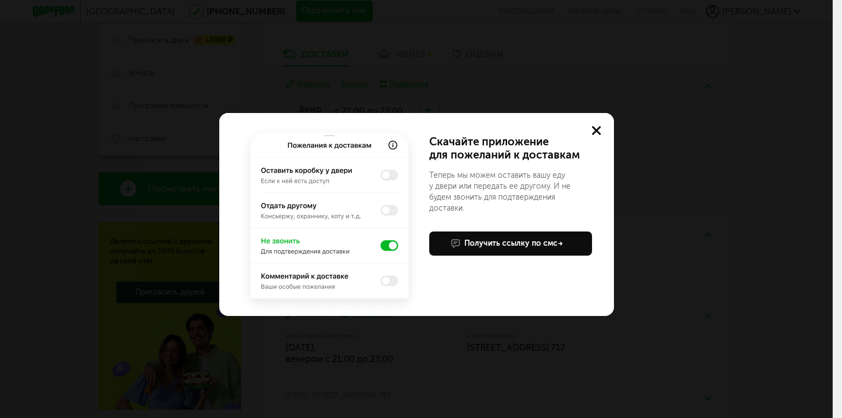
click at [589, 129] on button at bounding box center [596, 130] width 35 height 35
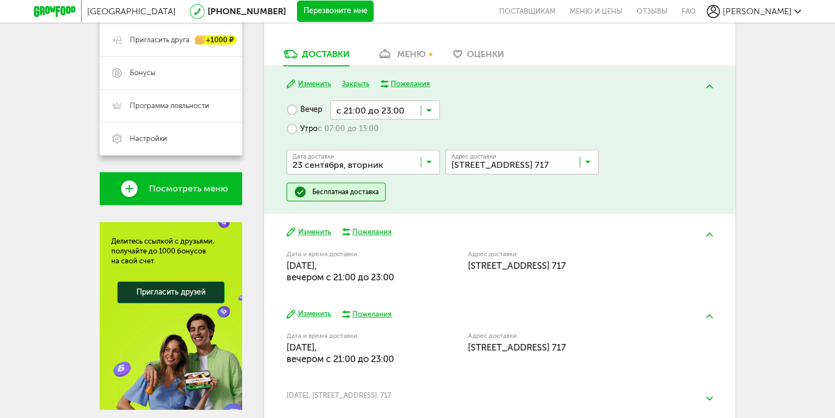
click at [348, 87] on button "Закрыть" at bounding box center [355, 84] width 27 height 10
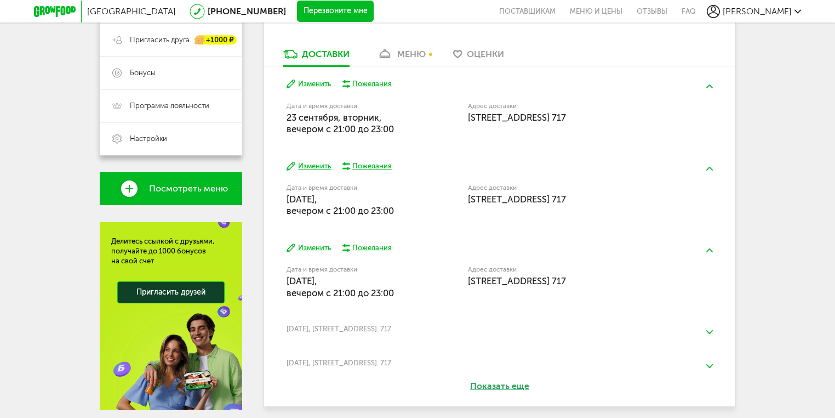
click at [796, 70] on div "Москва 8 (800) 555-21-78 Перезвоните мне поставщикам Меню и цены Отзывы FAQ Сер…" at bounding box center [417, 101] width 835 height 721
